Goal: Transaction & Acquisition: Purchase product/service

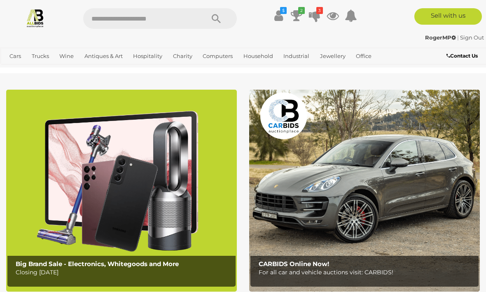
click at [0, 0] on link "Collectable Coins, Notes & Stamps" at bounding box center [0, 0] width 0 height 0
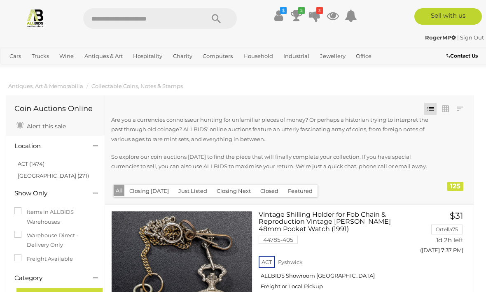
click at [0, 0] on link "View All Wine Auctions" at bounding box center [0, 0] width 0 height 0
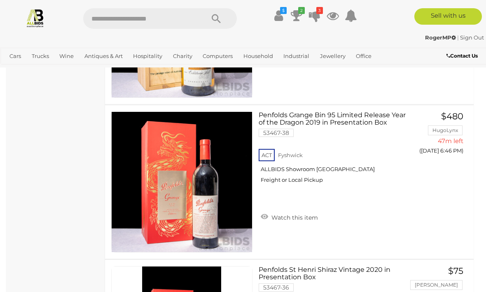
scroll to position [1372, 0]
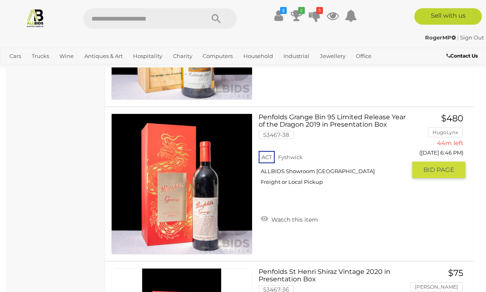
click at [447, 168] on span "BID PAGE" at bounding box center [438, 170] width 31 height 8
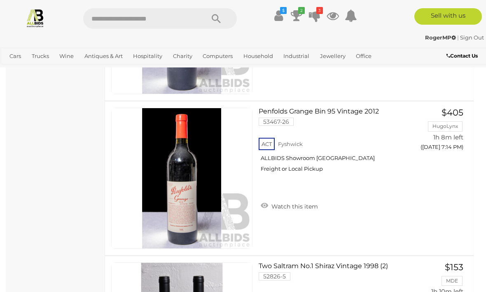
scroll to position [3545, 0]
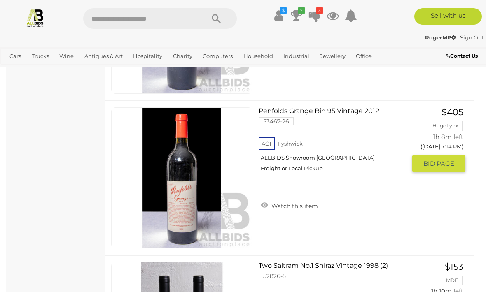
click at [449, 163] on span "BID PAGE" at bounding box center [438, 164] width 31 height 8
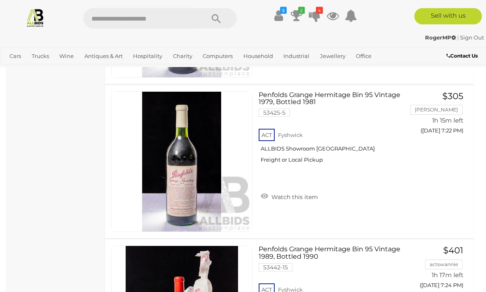
scroll to position [4025, 0]
click at [442, 149] on button "GO TO BID PAGE" at bounding box center [438, 147] width 53 height 16
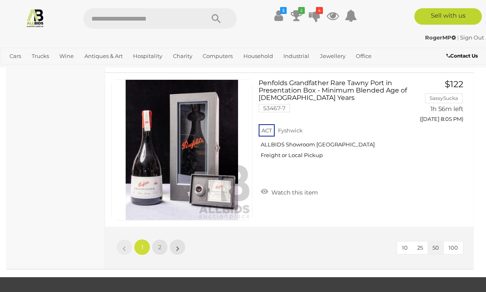
scroll to position [7751, 0]
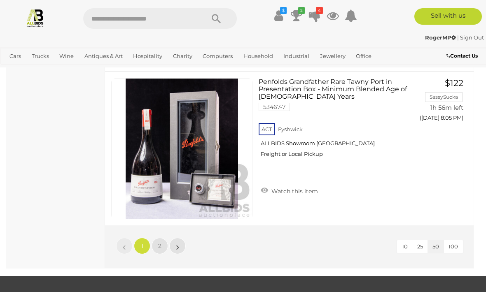
click at [179, 244] on link "»" at bounding box center [177, 246] width 16 height 16
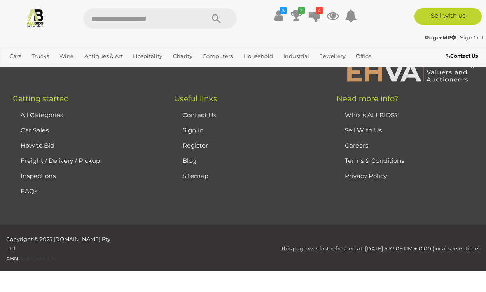
scroll to position [157, 0]
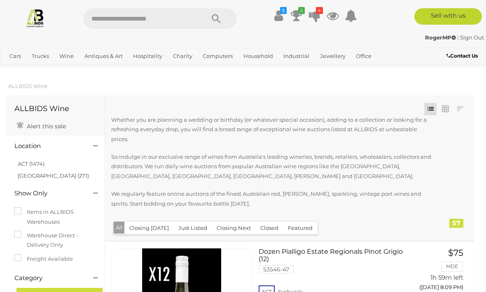
click at [300, 14] on icon at bounding box center [297, 15] width 12 height 15
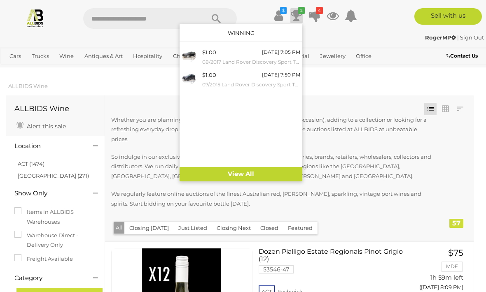
click at [452, 184] on div at bounding box center [243, 146] width 486 height 292
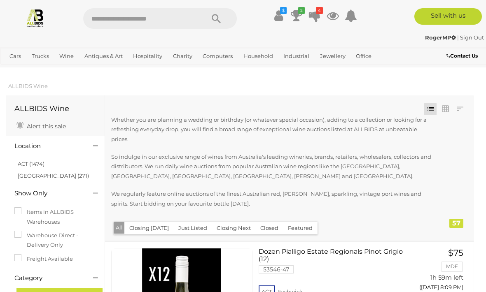
click at [0, 0] on span "Auctions" at bounding box center [0, 0] width 0 height 0
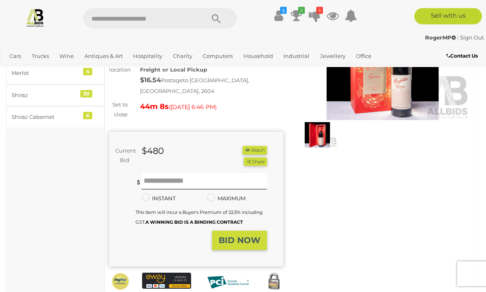
scroll to position [95, 0]
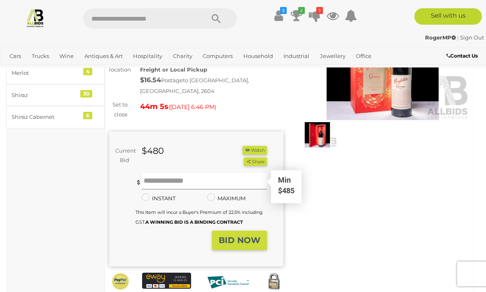
click at [203, 173] on input "text" at bounding box center [204, 181] width 125 height 16
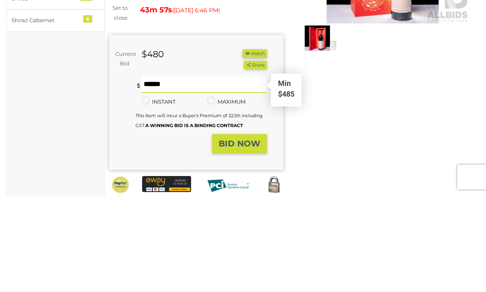
type input "***"
click at [246, 236] on strong "BID NOW" at bounding box center [240, 241] width 42 height 10
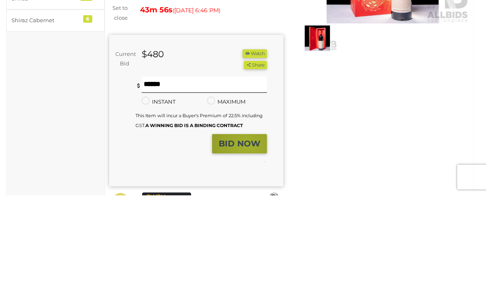
scroll to position [192, 0]
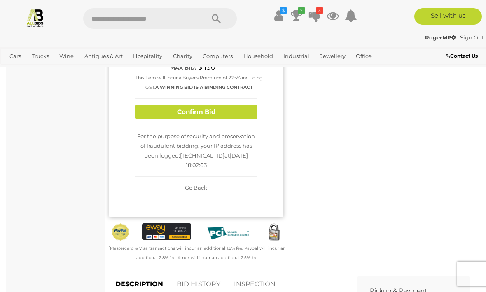
click at [244, 110] on button "Confirm Bid" at bounding box center [196, 112] width 122 height 14
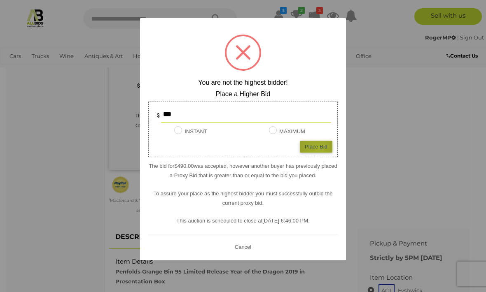
click at [318, 153] on div "Place Bid" at bounding box center [316, 147] width 33 height 12
type input "***"
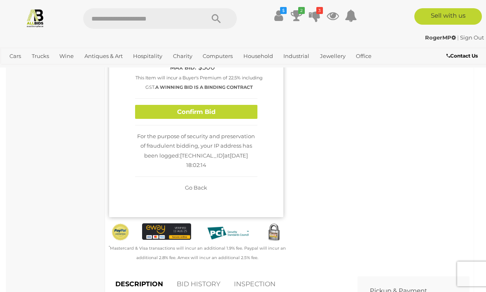
click at [238, 110] on button "Confirm Bid" at bounding box center [196, 112] width 122 height 14
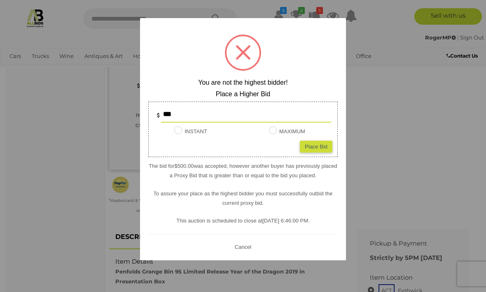
click at [243, 252] on button "Cancel" at bounding box center [242, 247] width 21 height 10
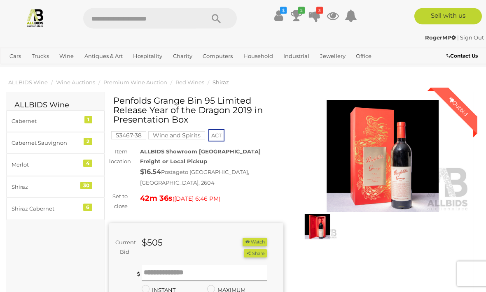
scroll to position [4, 0]
click at [410, 175] on img at bounding box center [383, 156] width 174 height 112
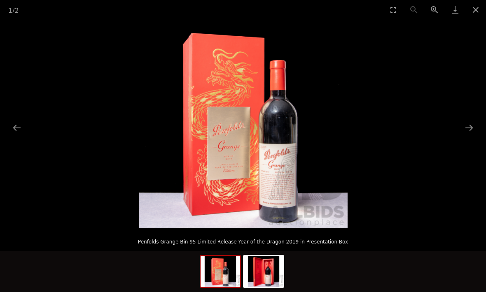
click at [463, 131] on button "Next slide" at bounding box center [468, 128] width 17 height 16
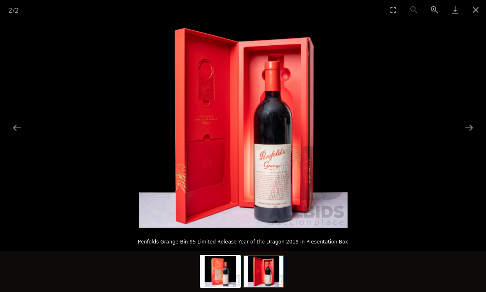
click at [465, 131] on button "Next slide" at bounding box center [468, 128] width 17 height 16
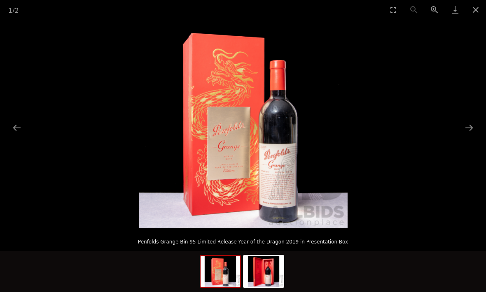
click at [472, 11] on button "Close gallery" at bounding box center [475, 9] width 21 height 19
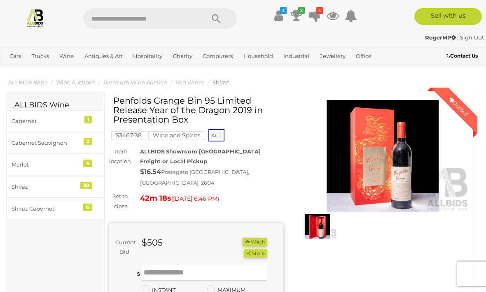
click at [207, 265] on input "text" at bounding box center [204, 273] width 125 height 16
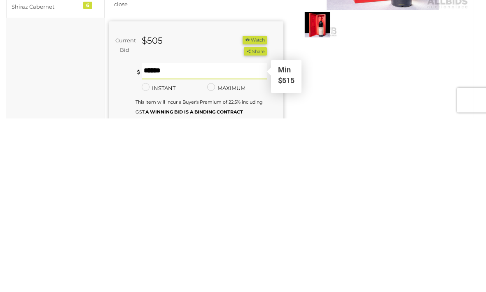
type input "***"
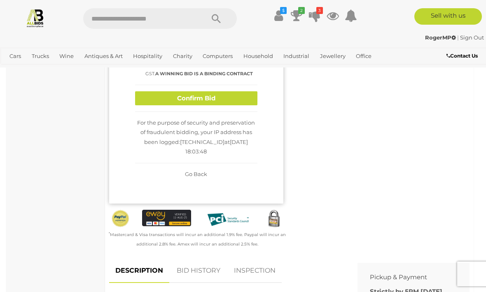
click at [229, 97] on button "Confirm Bid" at bounding box center [196, 98] width 122 height 14
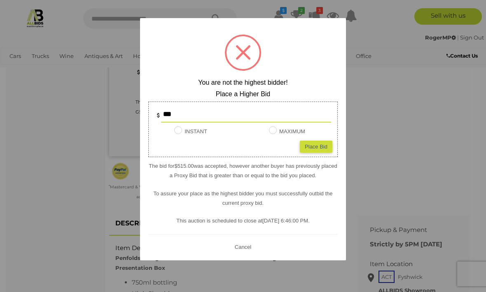
click at [431, 132] on div at bounding box center [243, 146] width 486 height 292
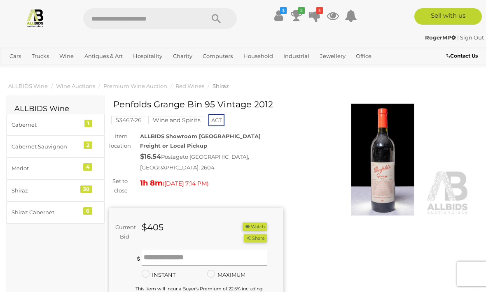
click at [213, 250] on input "text" at bounding box center [204, 258] width 125 height 16
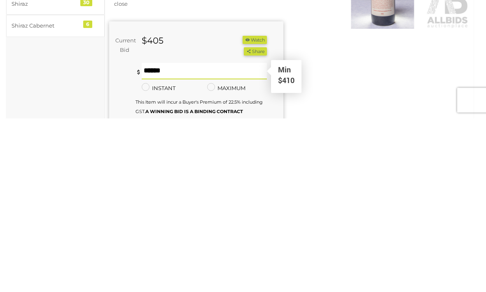
type input "***"
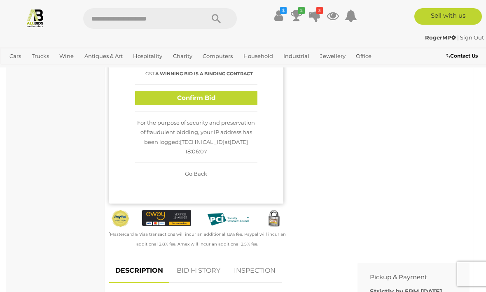
click at [233, 102] on button "Confirm Bid" at bounding box center [196, 98] width 122 height 14
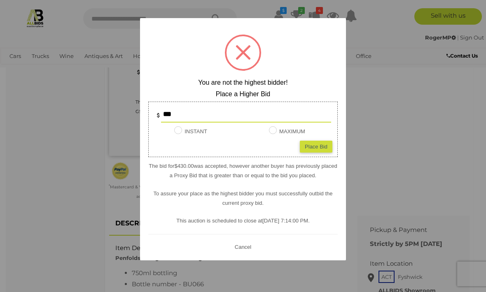
click at [394, 128] on div at bounding box center [243, 146] width 486 height 292
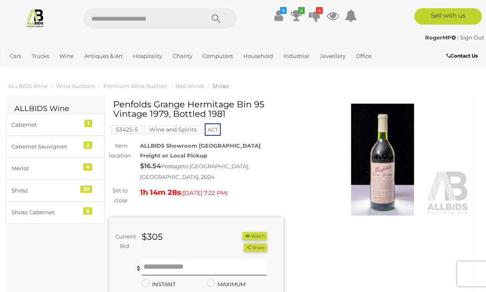
click at [392, 188] on img at bounding box center [383, 160] width 174 height 112
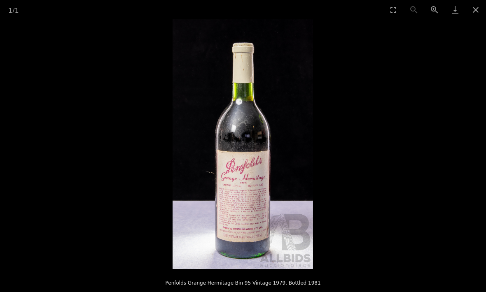
click at [473, 14] on button "Close gallery" at bounding box center [475, 9] width 21 height 19
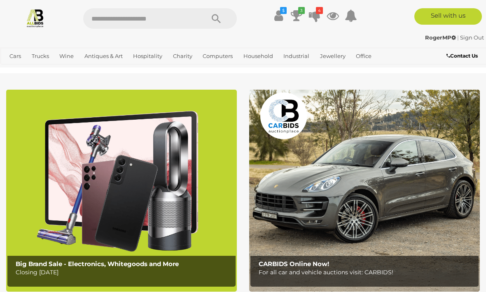
click at [0, 0] on link "View All Antiques & Art Auctions" at bounding box center [0, 0] width 0 height 0
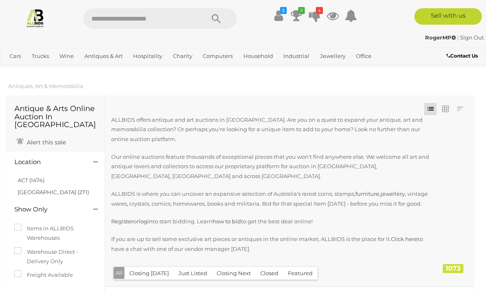
click at [0, 0] on span "Auctions" at bounding box center [0, 0] width 0 height 0
click at [0, 0] on link "View All Antiques & Art Auctions" at bounding box center [0, 0] width 0 height 0
click at [107, 58] on link "Antiques & Art" at bounding box center [103, 56] width 45 height 14
click at [0, 0] on link "View All Antiques & Art Auctions" at bounding box center [0, 0] width 0 height 0
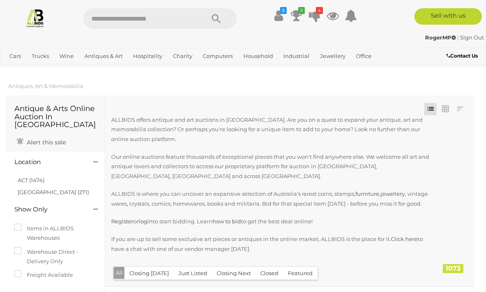
click at [0, 0] on link "Collectable and Limited Edition Pens" at bounding box center [0, 0] width 0 height 0
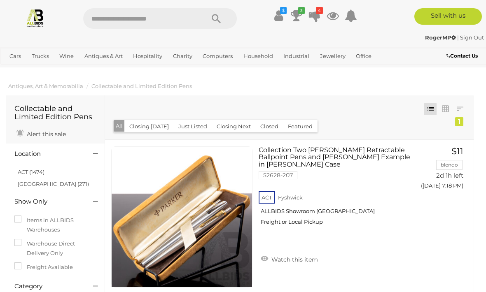
click at [0, 0] on link "Collectable Coins, Notes & Stamps" at bounding box center [0, 0] width 0 height 0
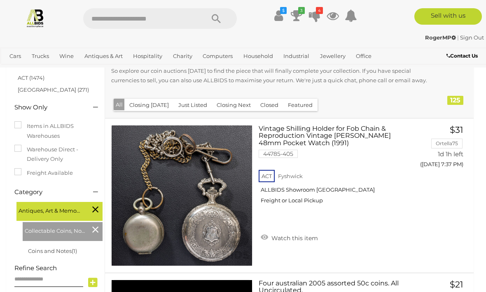
scroll to position [86, 0]
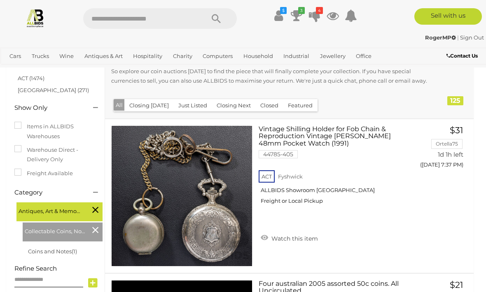
click at [0, 0] on link "Collectible Watches" at bounding box center [0, 0] width 0 height 0
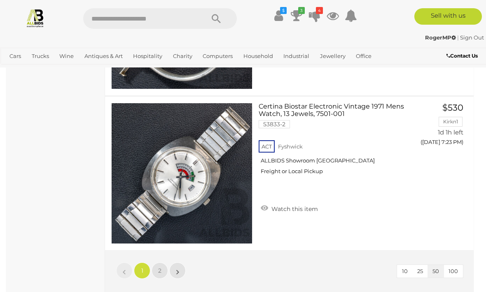
scroll to position [7623, 0]
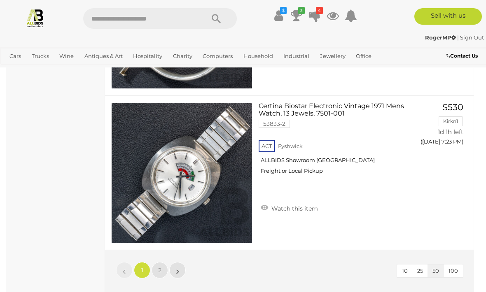
click at [181, 270] on link "»" at bounding box center [177, 270] width 16 height 16
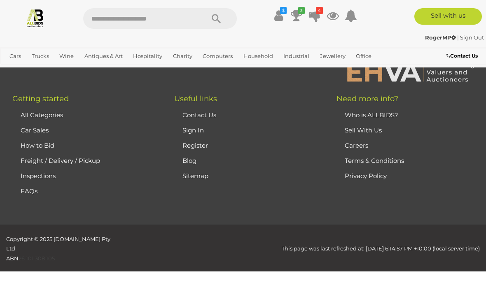
scroll to position [54, 0]
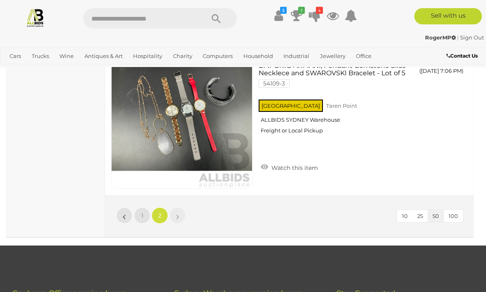
scroll to position [5048, 0]
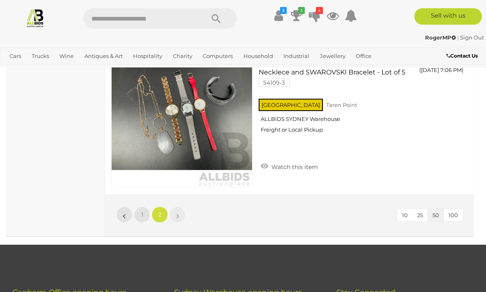
click at [0, 0] on span "Auctions" at bounding box center [0, 0] width 0 height 0
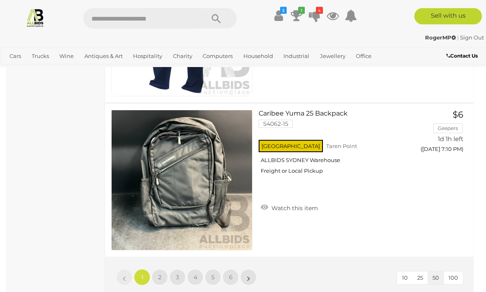
scroll to position [7692, 0]
click at [251, 277] on link "»" at bounding box center [248, 277] width 16 height 16
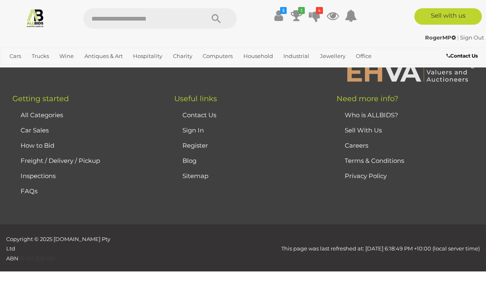
scroll to position [130, 0]
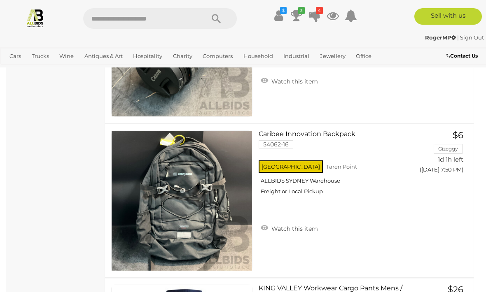
scroll to position [4434, 0]
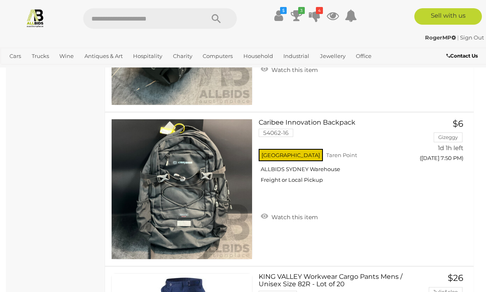
click at [0, 0] on link "Antiques & Vintage" at bounding box center [0, 0] width 0 height 0
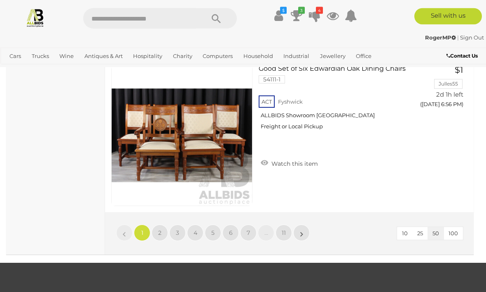
scroll to position [7727, 0]
click at [304, 234] on link "»" at bounding box center [301, 233] width 16 height 16
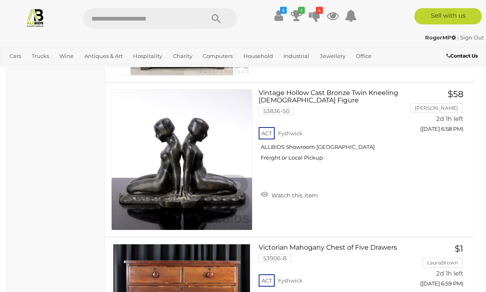
scroll to position [740, 0]
click at [439, 246] on link "$1 LauraBrown 2d 1h left (Wednesday 6:59 PM) GO TO" at bounding box center [441, 276] width 47 height 65
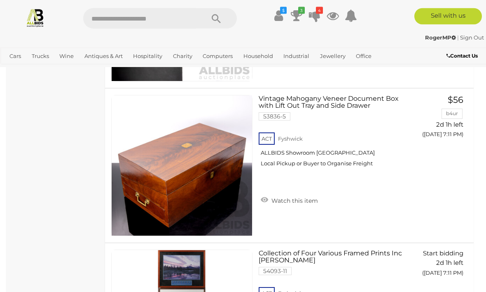
scroll to position [4912, 0]
click at [342, 100] on link "Vintage Mahogany Veneer Document Box with Lift Out Tray and Side Drawer 53836-5…" at bounding box center [335, 134] width 141 height 78
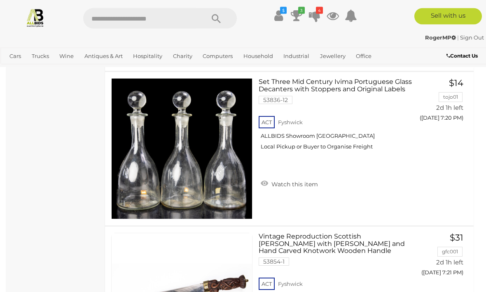
scroll to position [7404, 0]
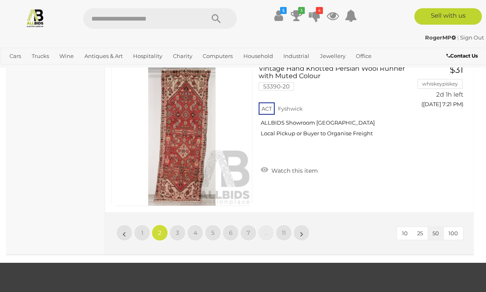
click at [304, 230] on link "»" at bounding box center [301, 233] width 16 height 16
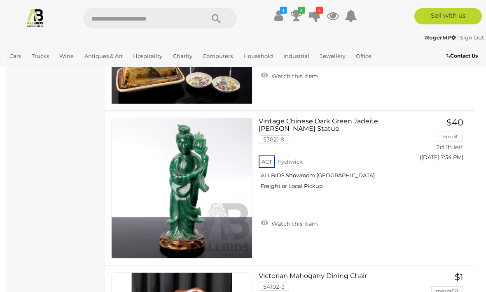
scroll to position [3961, 0]
click at [0, 0] on link "Art" at bounding box center [0, 0] width 0 height 0
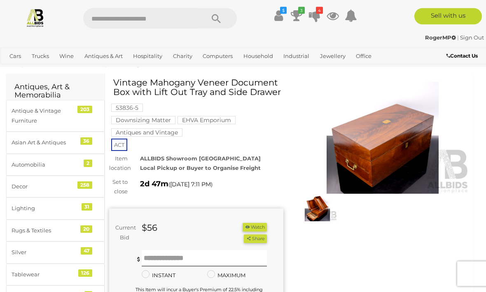
scroll to position [21, 0]
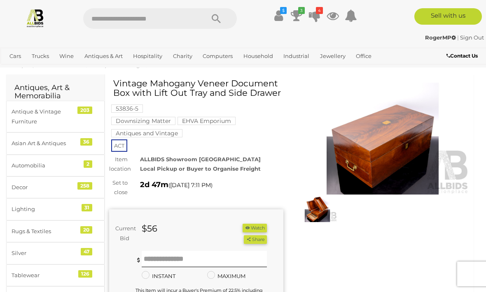
click at [409, 166] on img at bounding box center [383, 139] width 174 height 112
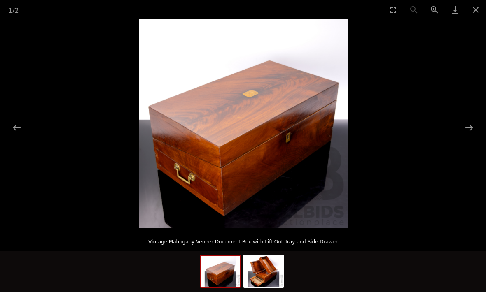
click at [465, 136] on button "Next slide" at bounding box center [468, 128] width 17 height 16
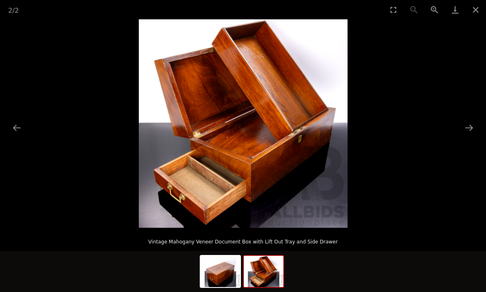
click at [472, 12] on button "Close gallery" at bounding box center [475, 9] width 21 height 19
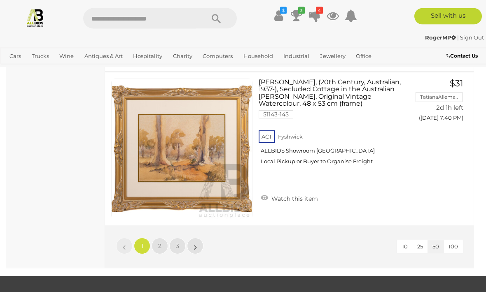
scroll to position [7708, 0]
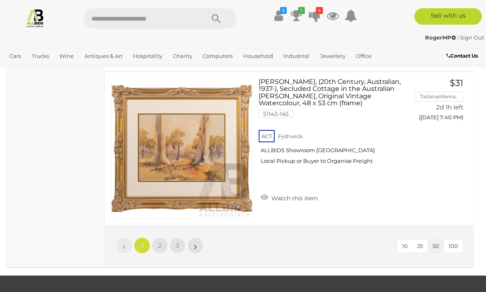
click at [200, 243] on link "»" at bounding box center [195, 245] width 16 height 16
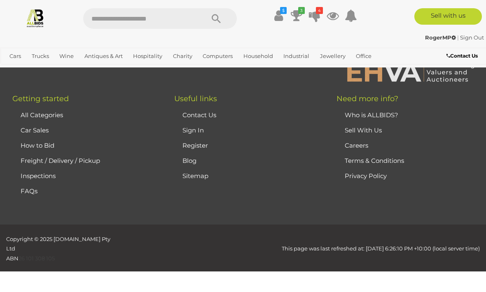
scroll to position [111, 0]
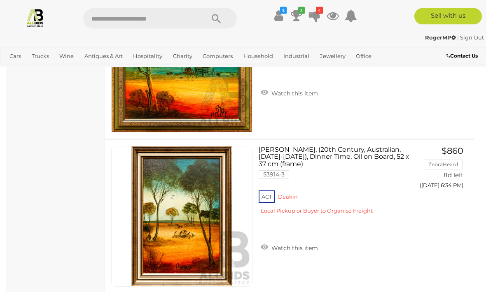
scroll to position [4697, 0]
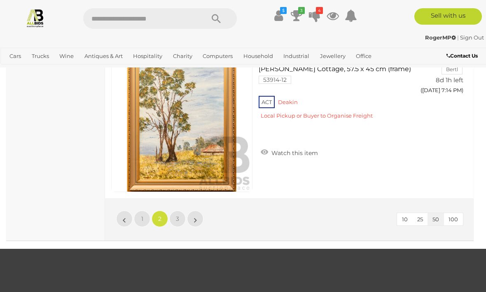
click at [193, 218] on link "»" at bounding box center [195, 219] width 16 height 16
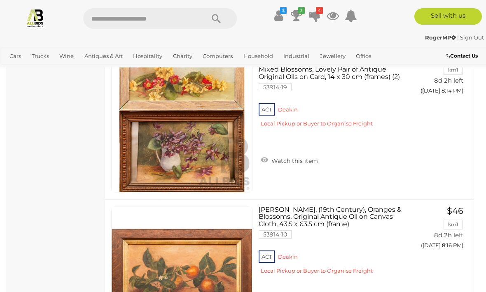
scroll to position [4482, 0]
